Goal: Information Seeking & Learning: Learn about a topic

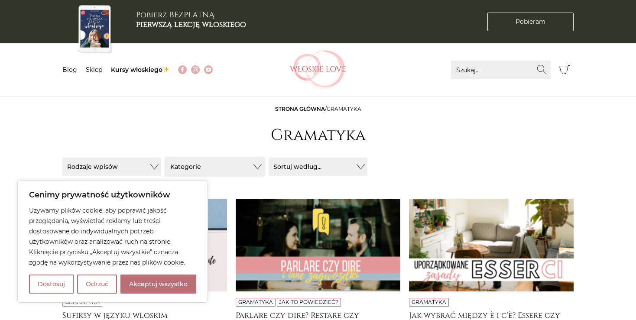
click at [257, 166] on button "Kategorie" at bounding box center [214, 167] width 99 height 18
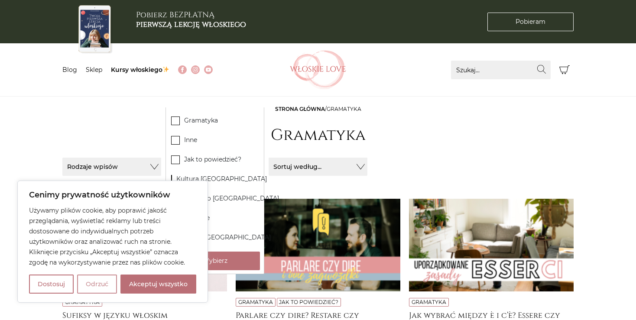
click at [99, 283] on button "Odrzuć" at bounding box center [97, 284] width 40 height 19
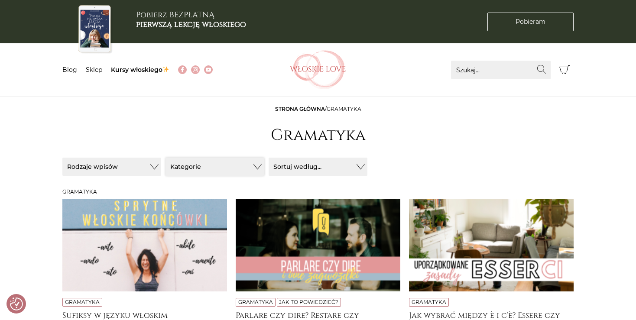
click at [256, 166] on button "Kategorie" at bounding box center [214, 167] width 99 height 18
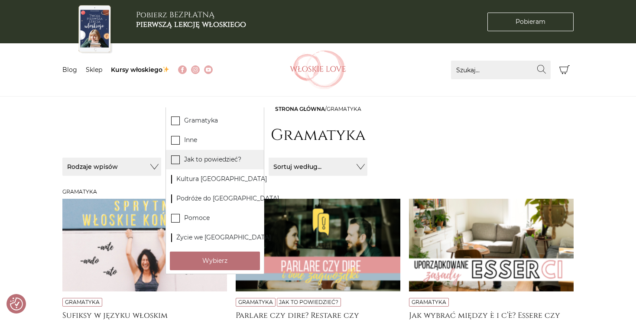
click at [246, 161] on label "Jak to powiedzieć?" at bounding box center [215, 159] width 98 height 19
click at [0, 0] on input "Jak to powiedzieć?" at bounding box center [0, 0] width 0 height 0
click at [226, 260] on button "Wybierz" at bounding box center [215, 261] width 90 height 19
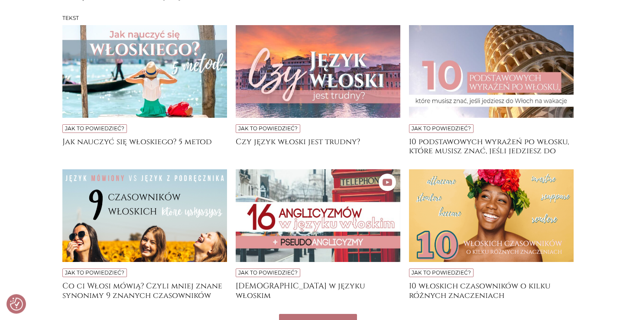
scroll to position [215, 0]
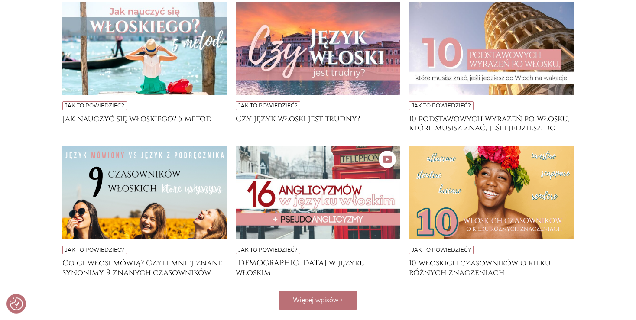
click at [307, 192] on img at bounding box center [318, 192] width 165 height 93
click at [159, 192] on img at bounding box center [144, 192] width 165 height 93
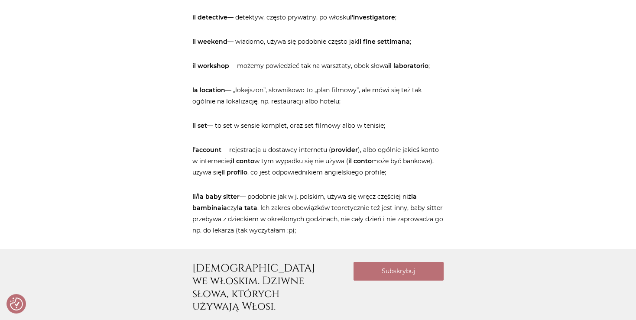
scroll to position [777, 0]
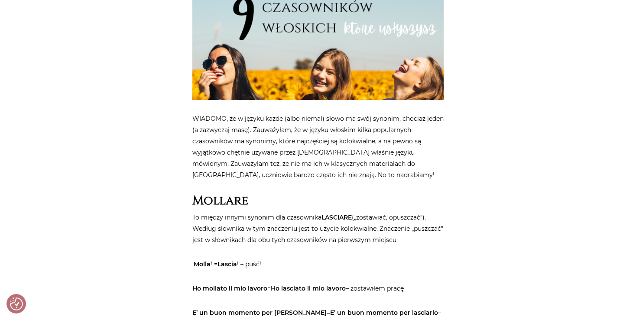
scroll to position [305, 0]
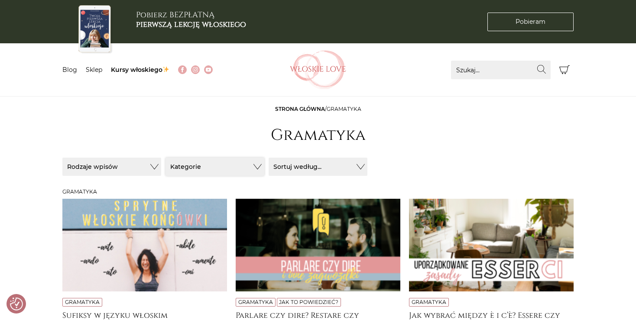
click at [258, 165] on button "Kategorie" at bounding box center [214, 167] width 99 height 18
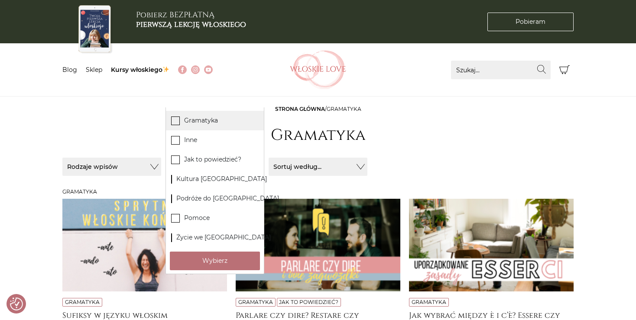
click at [216, 124] on label "Gramatyka" at bounding box center [215, 120] width 98 height 19
click at [0, 0] on input "Gramatyka" at bounding box center [0, 0] width 0 height 0
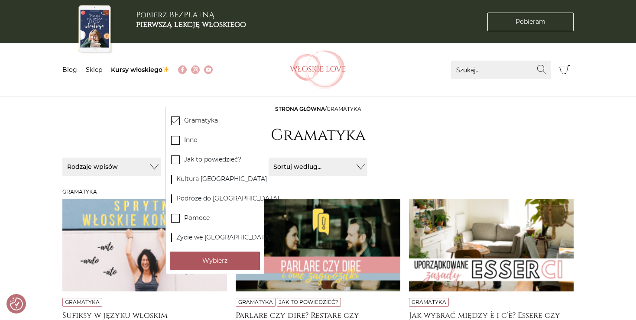
click at [223, 260] on button "Wybierz" at bounding box center [215, 261] width 90 height 19
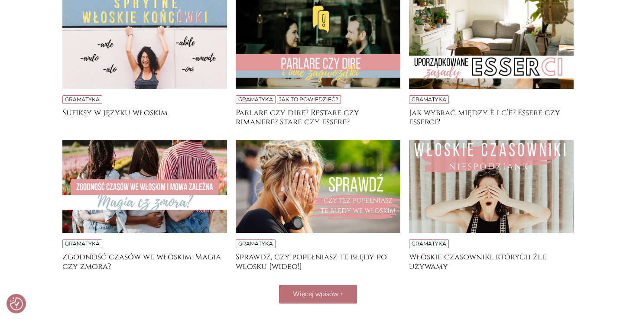
scroll to position [229, 0]
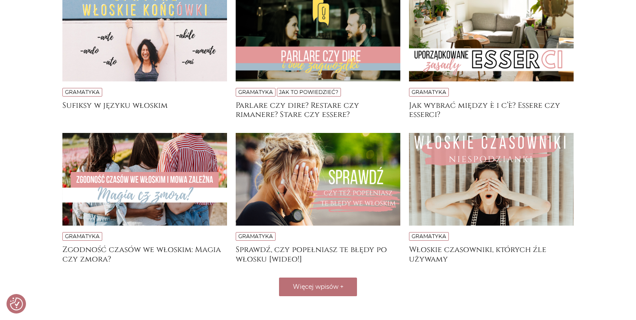
click at [145, 193] on img at bounding box center [144, 179] width 165 height 93
click at [469, 249] on h4 "Włoskie czasowniki, których źle używamy" at bounding box center [491, 253] width 165 height 17
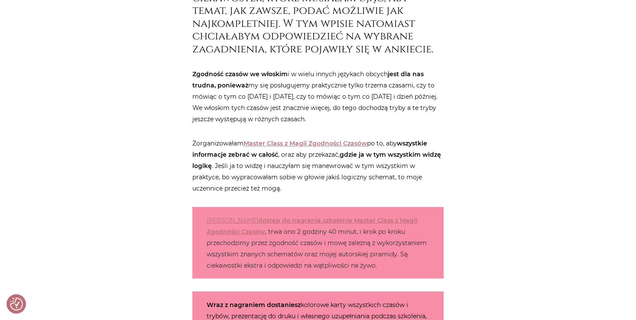
scroll to position [453, 0]
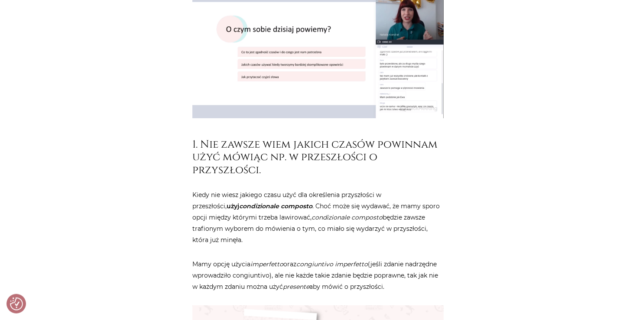
drag, startPoint x: 641, startPoint y: 315, endPoint x: 447, endPoint y: 274, distance: 198.2
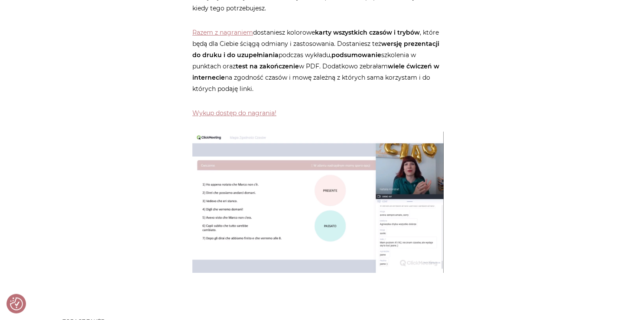
scroll to position [3792, 0]
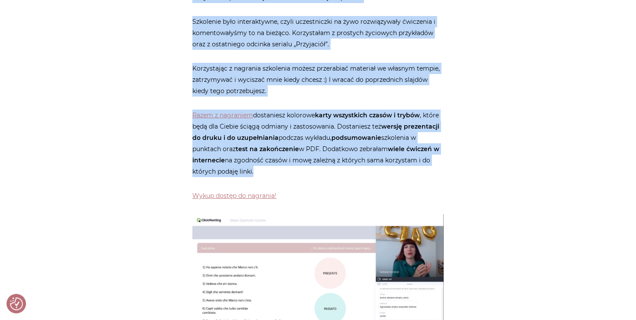
drag, startPoint x: 193, startPoint y: 125, endPoint x: 277, endPoint y: 137, distance: 85.4
copy article "2. Problemy sprawia mi np. zdanie w którym ktoś w przeszłości powiedział że zro…"
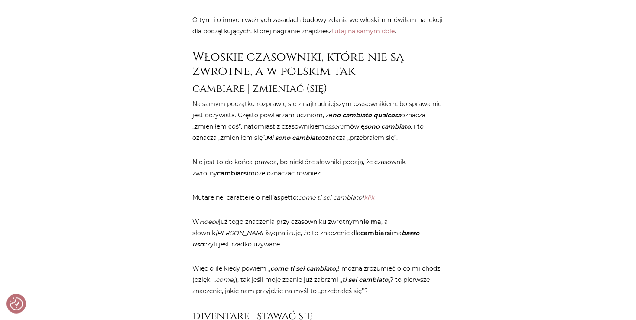
scroll to position [716, 0]
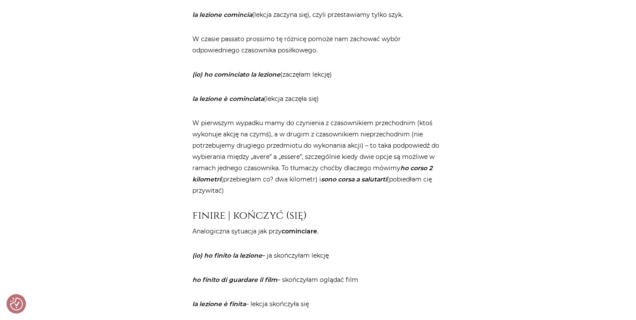
scroll to position [1318, 0]
